Goal: Task Accomplishment & Management: Complete application form

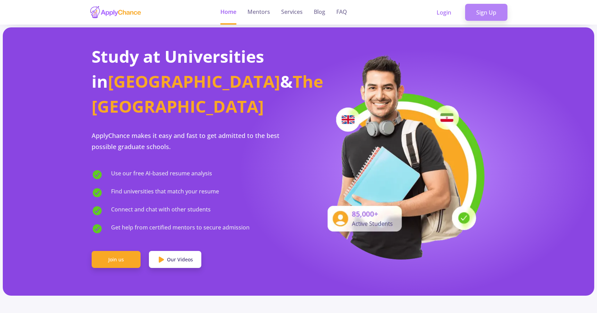
click at [478, 14] on link "Sign Up" at bounding box center [486, 12] width 42 height 17
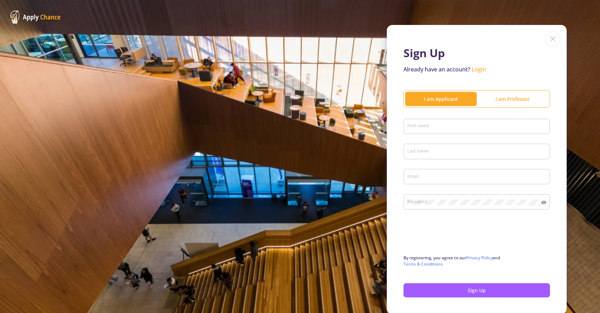
click at [469, 130] on div "First name" at bounding box center [477, 125] width 140 height 18
type input "Soroush"
type input "Mahmoudian"
type input "[EMAIL_ADDRESS][DOMAIN_NAME]"
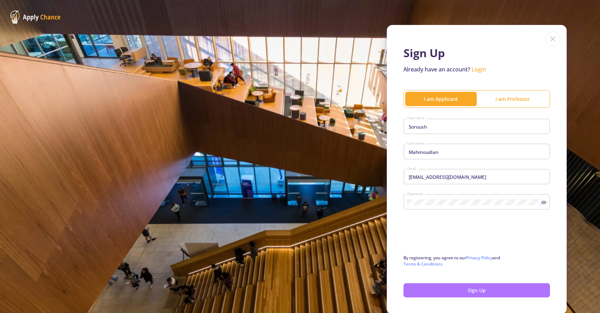
click at [441, 285] on button "Sign Up" at bounding box center [476, 291] width 147 height 14
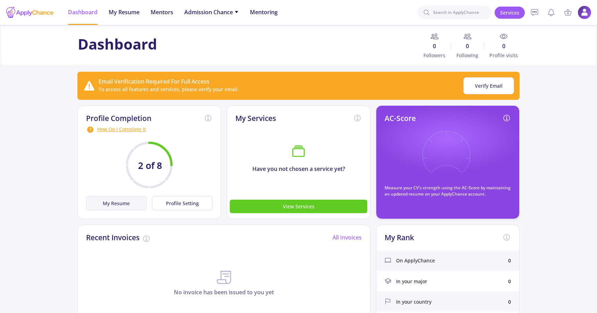
click at [139, 202] on button "My Resume" at bounding box center [116, 203] width 60 height 14
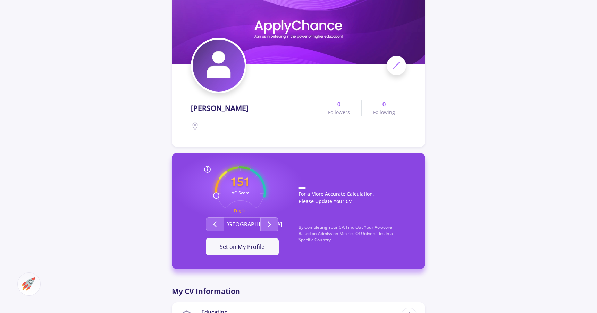
scroll to position [40, 0]
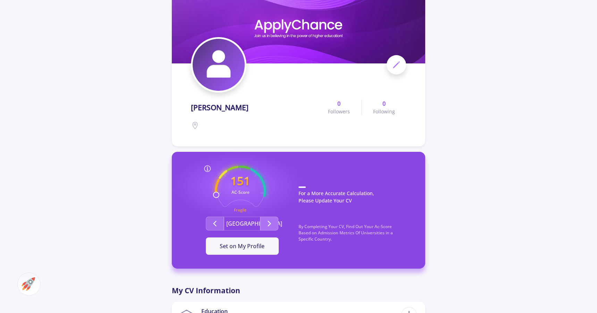
click at [264, 225] on button "Second group" at bounding box center [269, 224] width 18 height 14
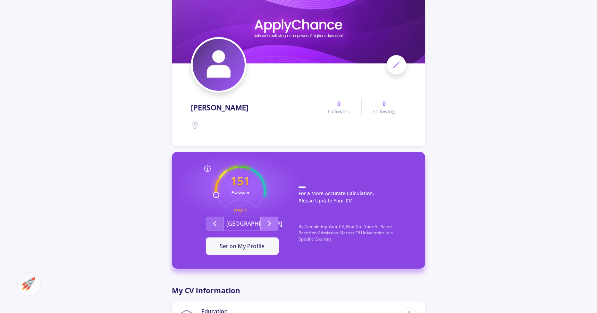
click at [266, 229] on button "Second group" at bounding box center [269, 224] width 18 height 14
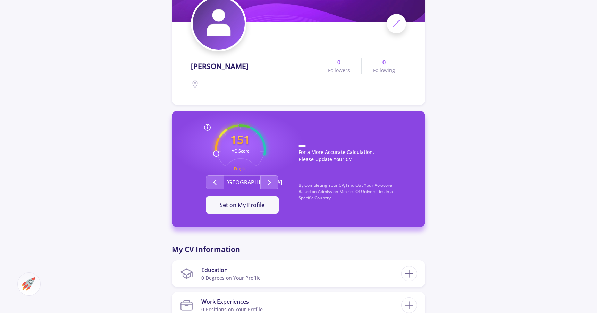
scroll to position [64, 0]
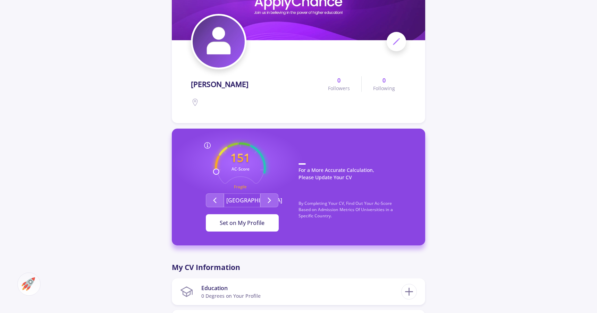
click at [227, 223] on span "Set on My Profile" at bounding box center [242, 223] width 45 height 8
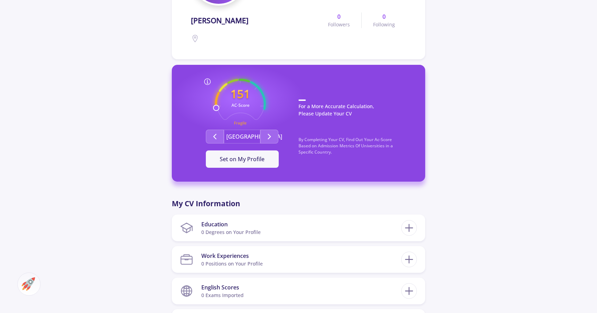
scroll to position [141, 0]
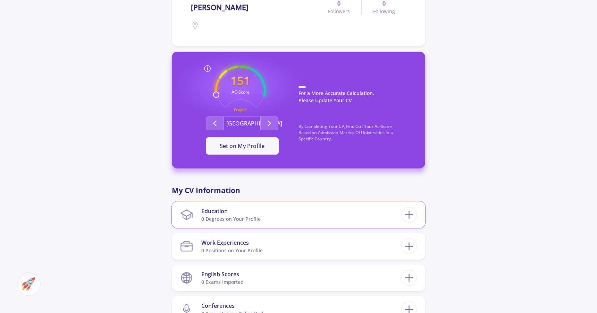
click at [201, 207] on section "Education 0 Degrees on Your Profile" at bounding box center [290, 214] width 221 height 21
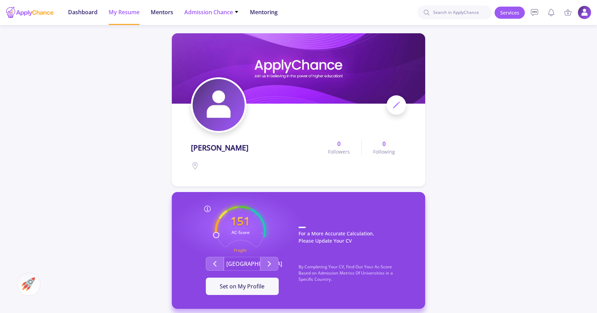
scroll to position [0, 0]
click at [92, 11] on span "Dashboard" at bounding box center [83, 12] width 30 height 8
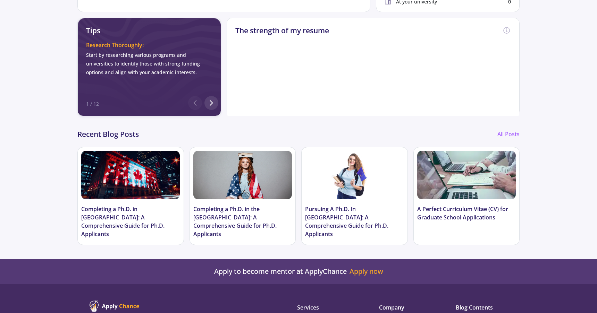
scroll to position [326, 0]
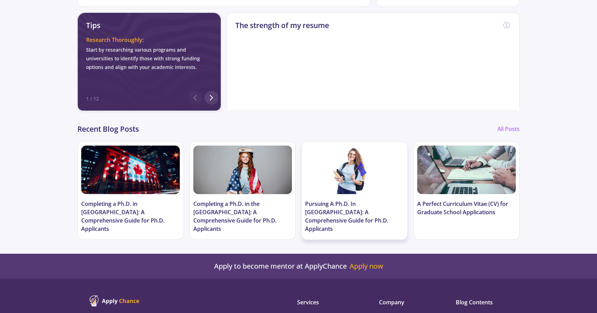
click at [342, 216] on h3 "Pursuing A Ph.D. In [GEOGRAPHIC_DATA]: A Comprehensive Guide for Ph.D. Applican…" at bounding box center [354, 216] width 99 height 33
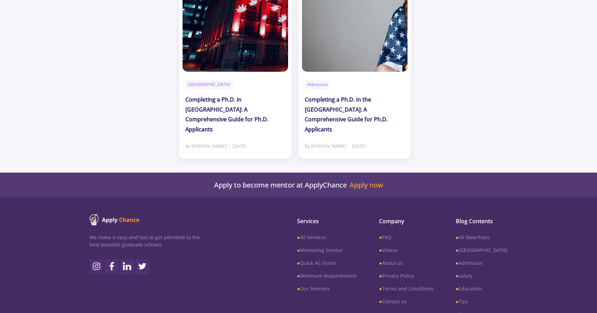
scroll to position [1729, 0]
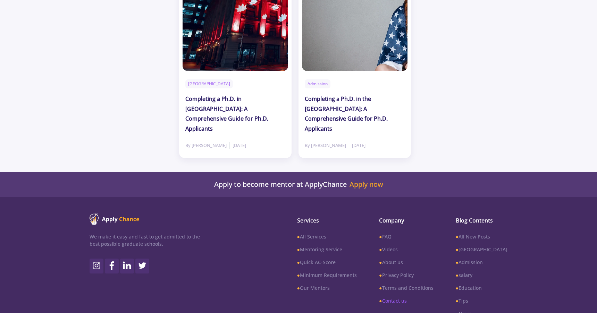
click at [407, 298] on link "● Contact us" at bounding box center [406, 301] width 54 height 7
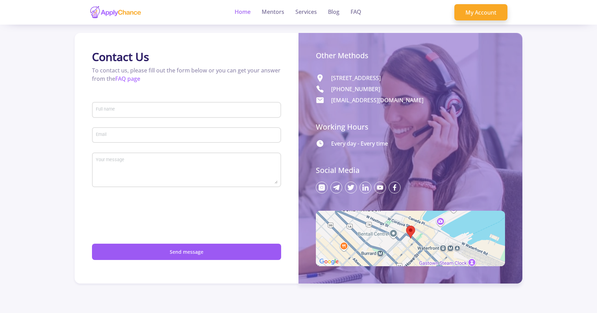
click at [250, 15] on link "Home" at bounding box center [243, 12] width 16 height 25
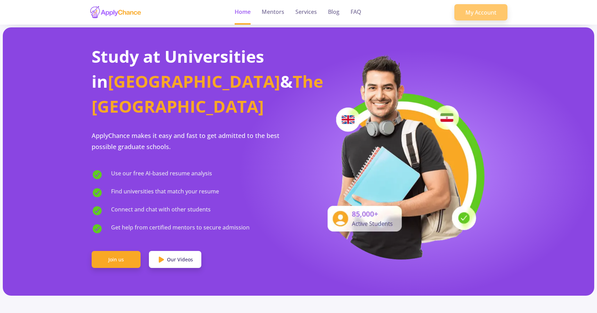
click at [481, 17] on link "My Account" at bounding box center [480, 12] width 53 height 17
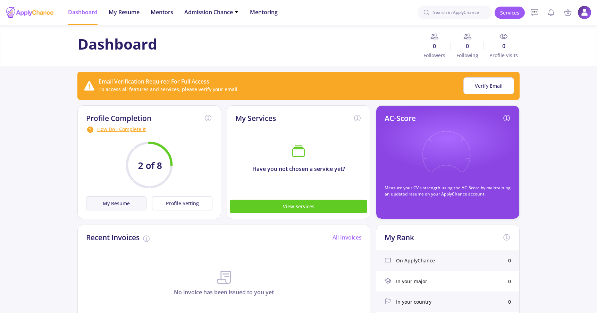
click at [132, 207] on button "My Resume" at bounding box center [116, 203] width 60 height 14
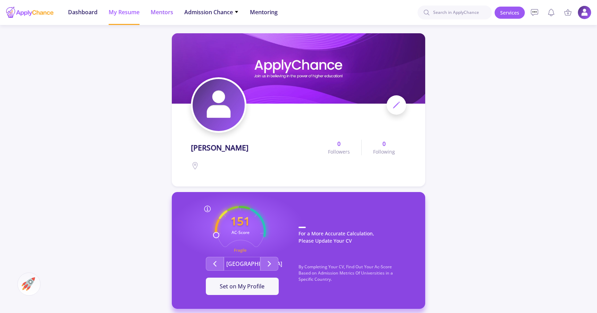
click at [170, 12] on span "Mentors" at bounding box center [162, 12] width 23 height 8
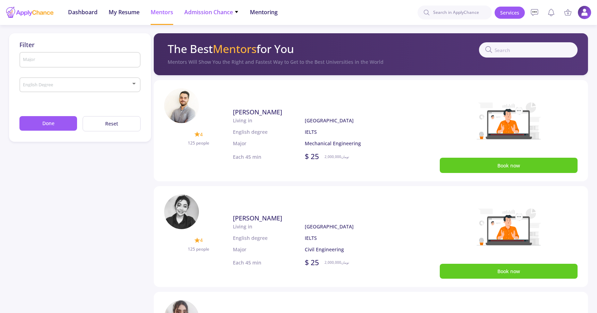
click at [224, 18] on li "Admission Chance With Minimum Requirements Only My Chance of Admission" at bounding box center [211, 12] width 55 height 25
